Goal: Information Seeking & Learning: Learn about a topic

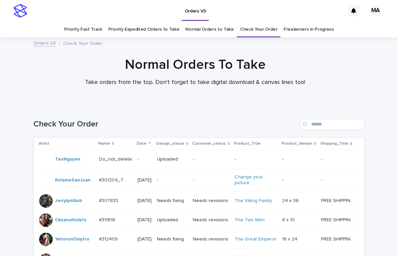
scroll to position [372, 0]
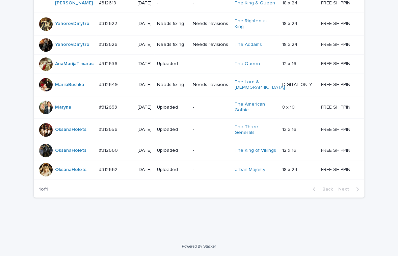
scroll to position [395, 0]
